Goal: Information Seeking & Learning: Find specific fact

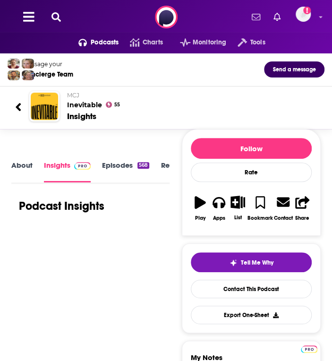
click at [60, 17] on icon at bounding box center [56, 16] width 9 height 9
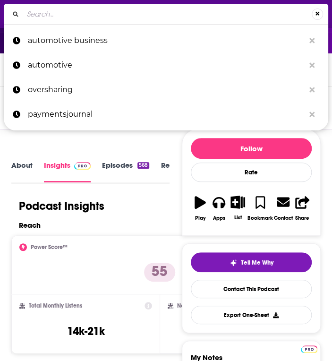
click at [72, 13] on input "Search..." at bounding box center [167, 14] width 289 height 15
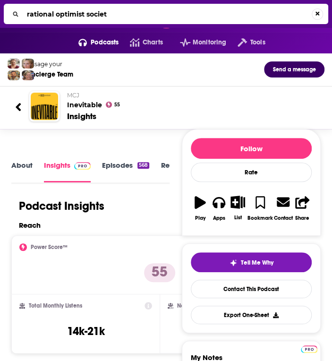
type input "rational optimist society"
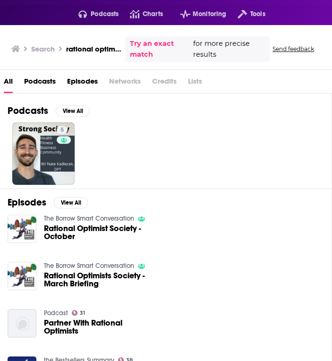
scroll to position [29, 0]
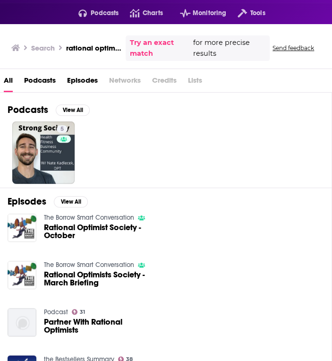
click at [91, 225] on span "Rational Optimist Society - October" at bounding box center [98, 232] width 108 height 16
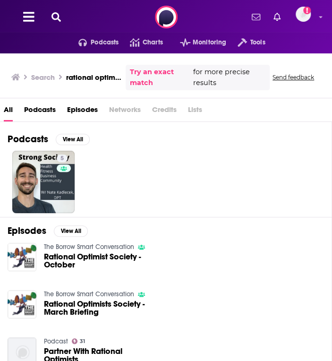
click at [35, 108] on span "Podcasts" at bounding box center [40, 111] width 32 height 19
